Goal: Learn about a topic: Learn about a topic

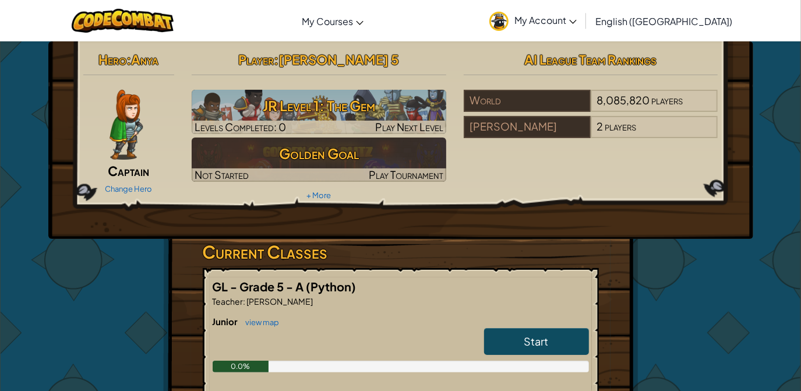
click at [522, 341] on link "Start" at bounding box center [536, 341] width 105 height 27
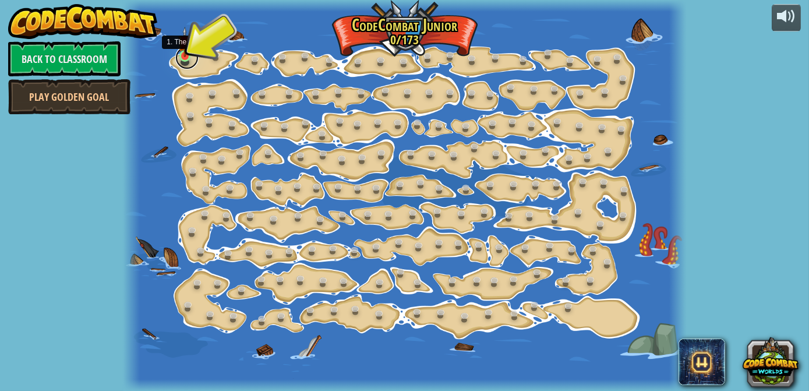
click at [180, 58] on link at bounding box center [186, 57] width 23 height 23
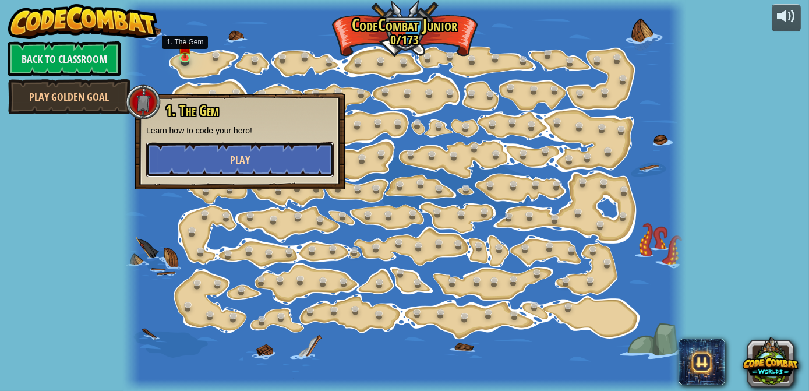
click at [208, 165] on button "Play" at bounding box center [240, 159] width 188 height 35
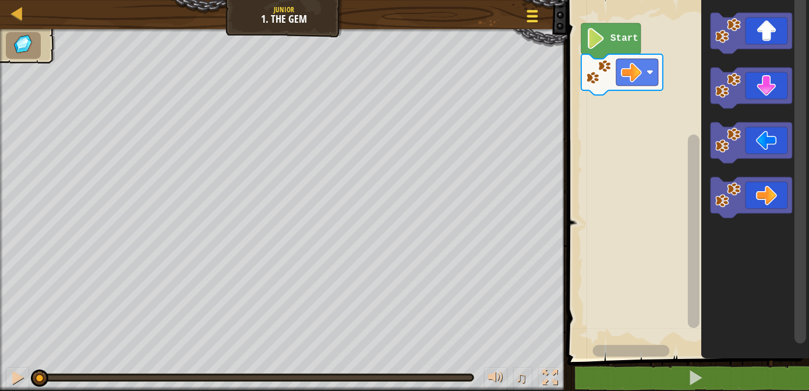
click at [537, 23] on div at bounding box center [533, 16] width 16 height 17
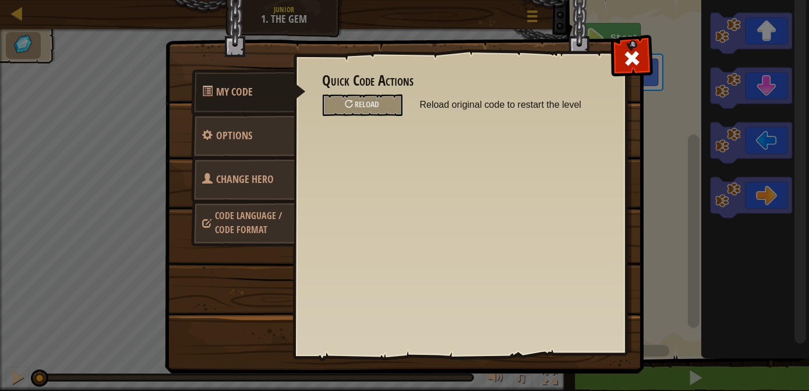
click at [256, 223] on span "Code Language / Code Format" at bounding box center [249, 222] width 67 height 27
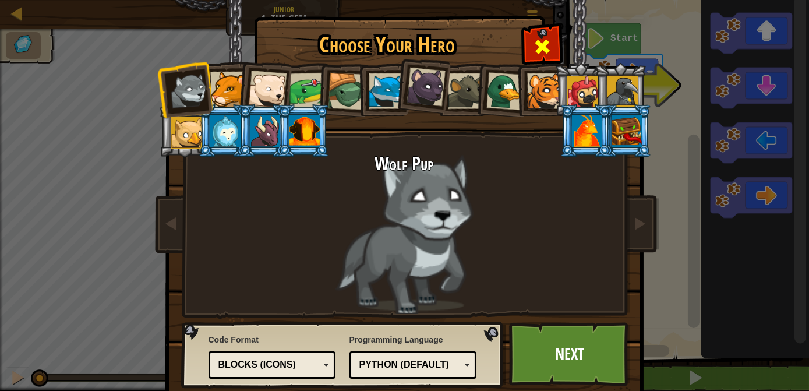
click at [544, 51] on span at bounding box center [542, 46] width 19 height 19
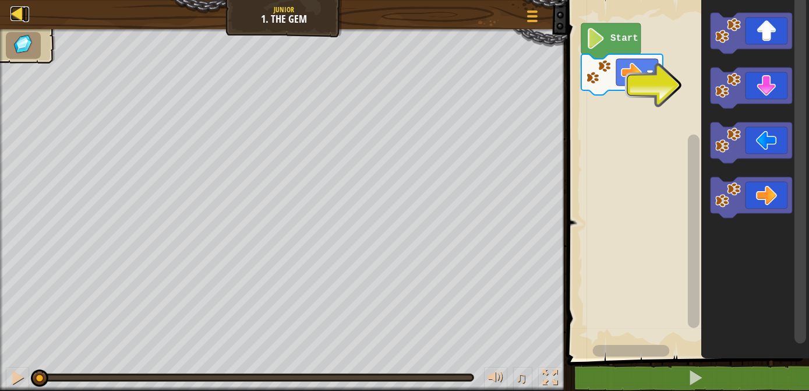
click at [15, 10] on div at bounding box center [17, 13] width 15 height 15
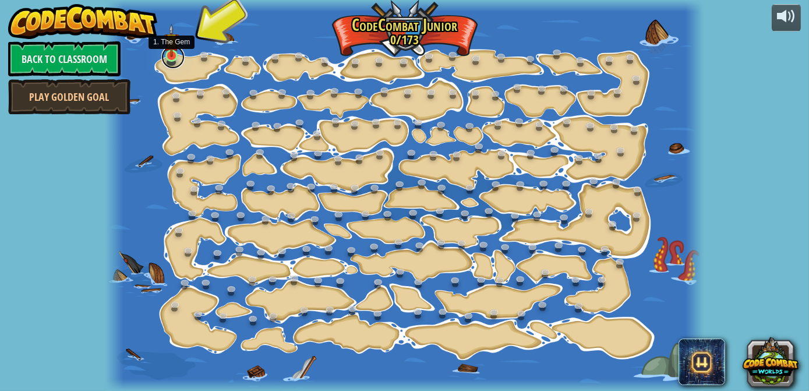
click at [174, 57] on link at bounding box center [172, 56] width 23 height 23
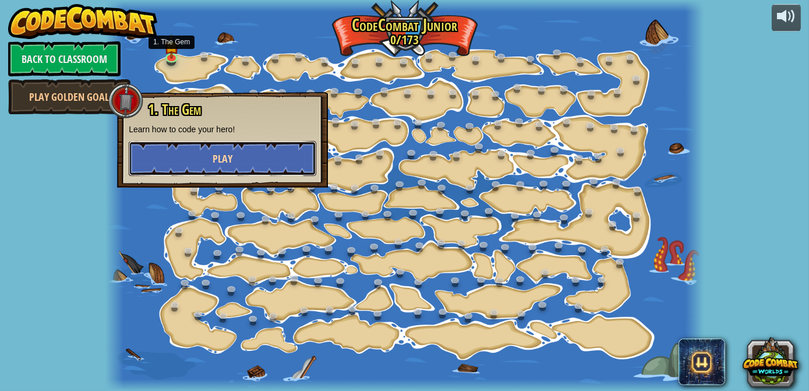
click at [270, 166] on button "Play" at bounding box center [223, 158] width 188 height 35
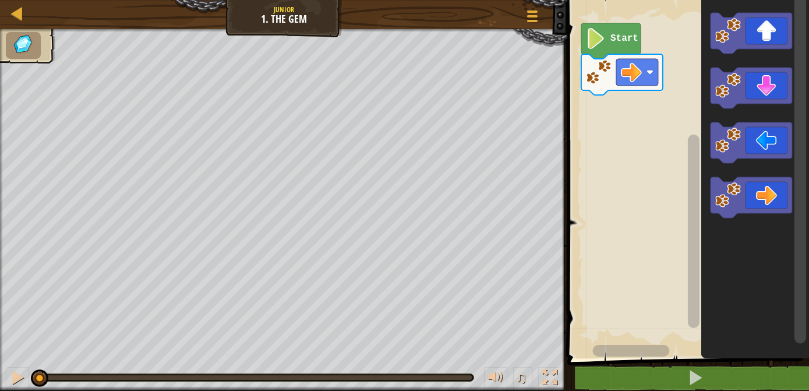
click at [547, 21] on div "Map Junior 1. The Gem Game Menu" at bounding box center [283, 14] width 567 height 29
click at [538, 22] on div at bounding box center [533, 16] width 16 height 17
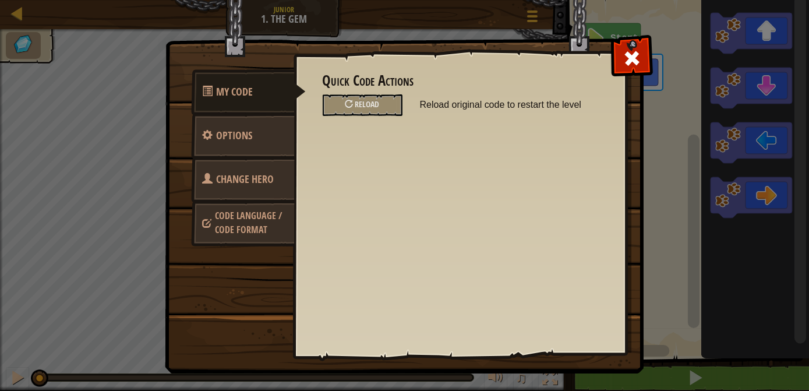
click at [238, 221] on span "Code Language / Code Format" at bounding box center [249, 222] width 67 height 27
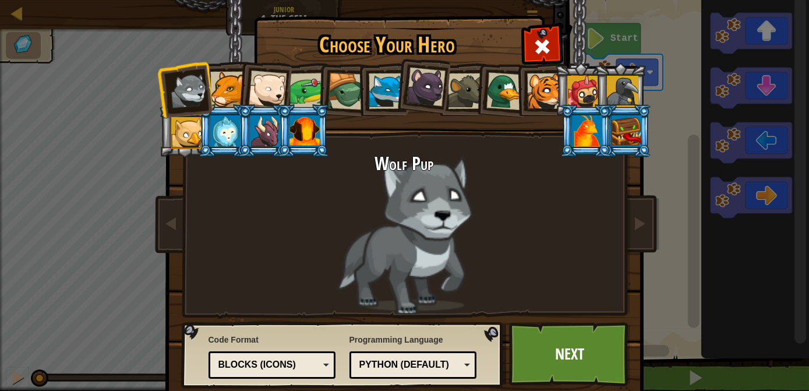
click at [238, 371] on div "Blocks (Icons)" at bounding box center [268, 364] width 101 height 13
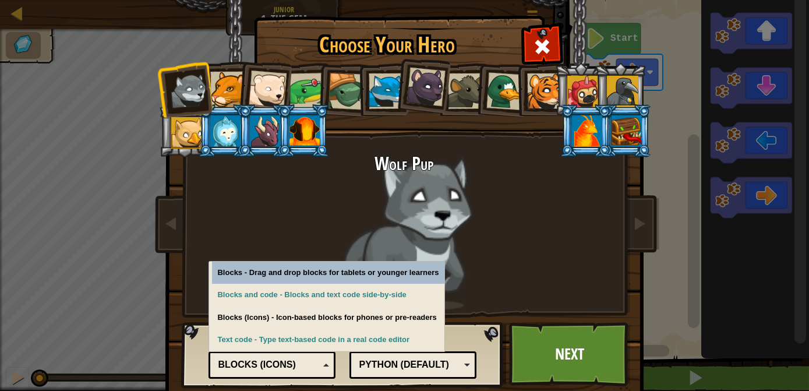
click at [301, 136] on div at bounding box center [305, 130] width 30 height 31
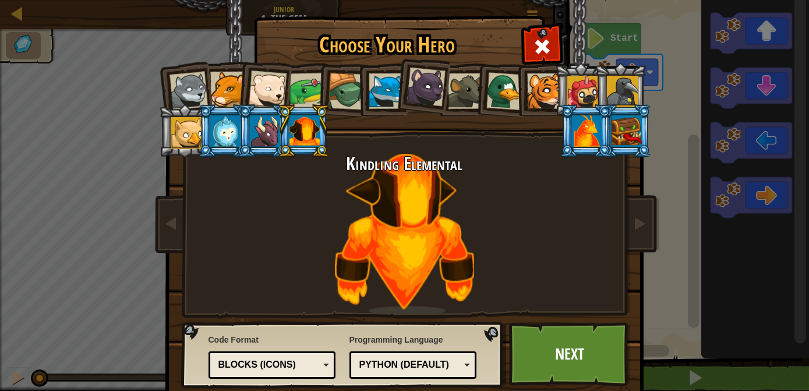
click at [264, 126] on div at bounding box center [265, 130] width 30 height 31
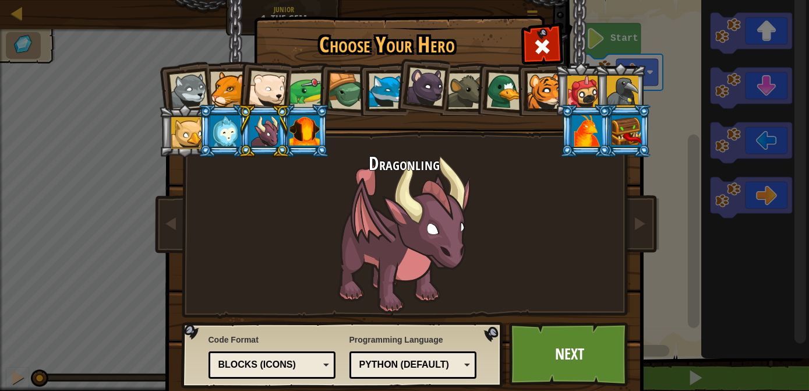
click at [222, 129] on div at bounding box center [225, 130] width 30 height 31
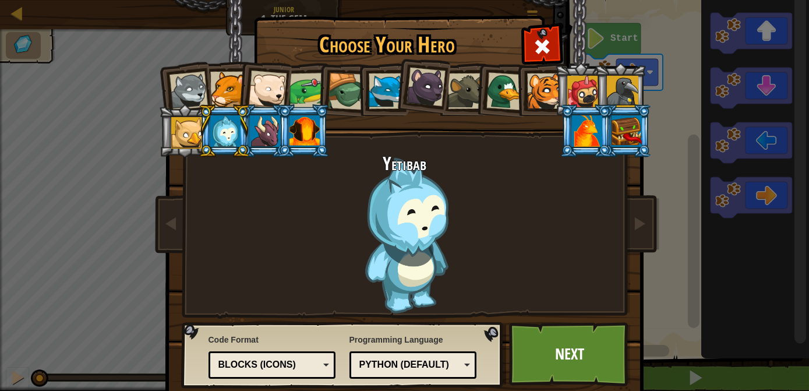
click at [189, 128] on div at bounding box center [186, 132] width 31 height 31
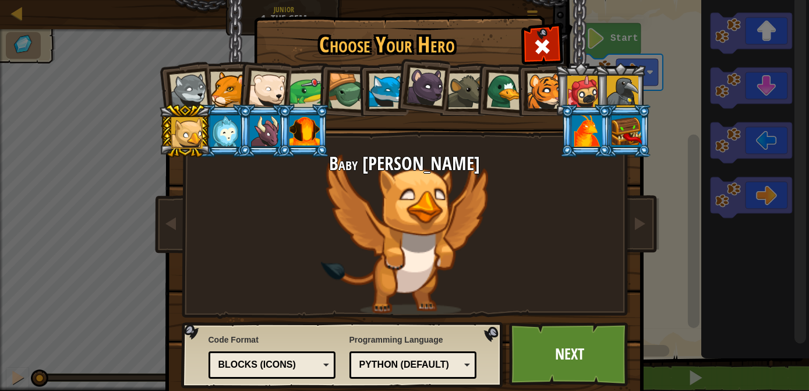
drag, startPoint x: 574, startPoint y: 132, endPoint x: 613, endPoint y: 133, distance: 39.1
click at [574, 131] on div at bounding box center [587, 130] width 30 height 31
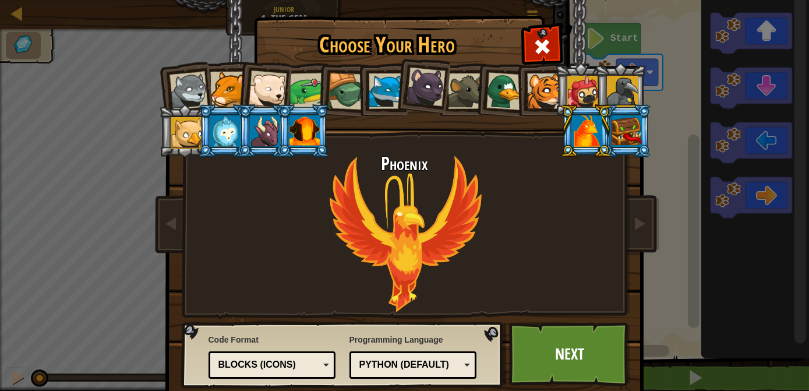
click at [625, 133] on div at bounding box center [627, 130] width 30 height 31
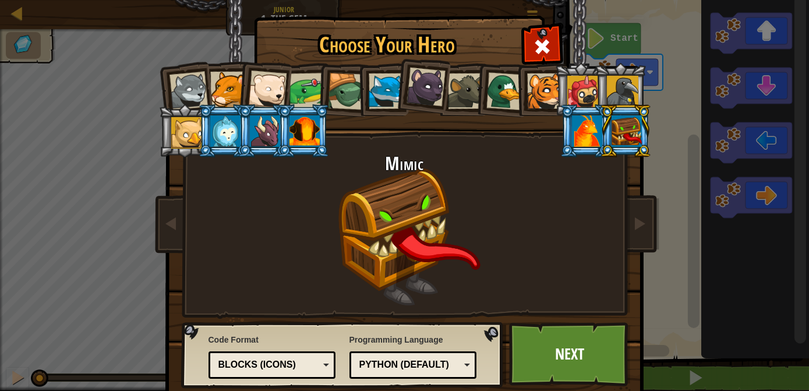
click at [623, 93] on div at bounding box center [622, 91] width 31 height 31
click at [578, 91] on div at bounding box center [582, 91] width 31 height 31
click at [541, 89] on div at bounding box center [545, 91] width 36 height 36
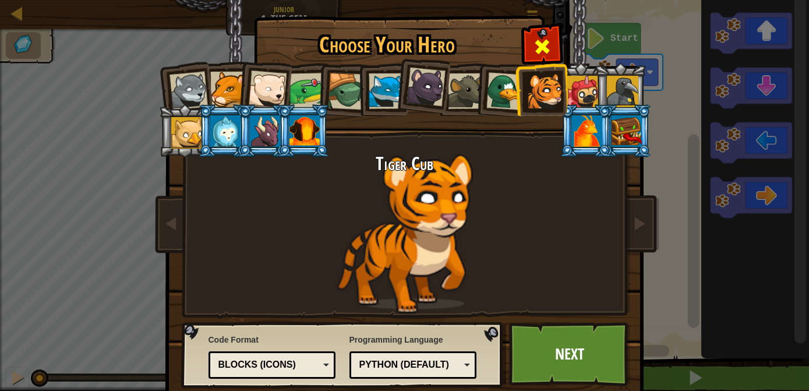
click at [528, 51] on div at bounding box center [542, 45] width 37 height 37
